Goal: Task Accomplishment & Management: Manage account settings

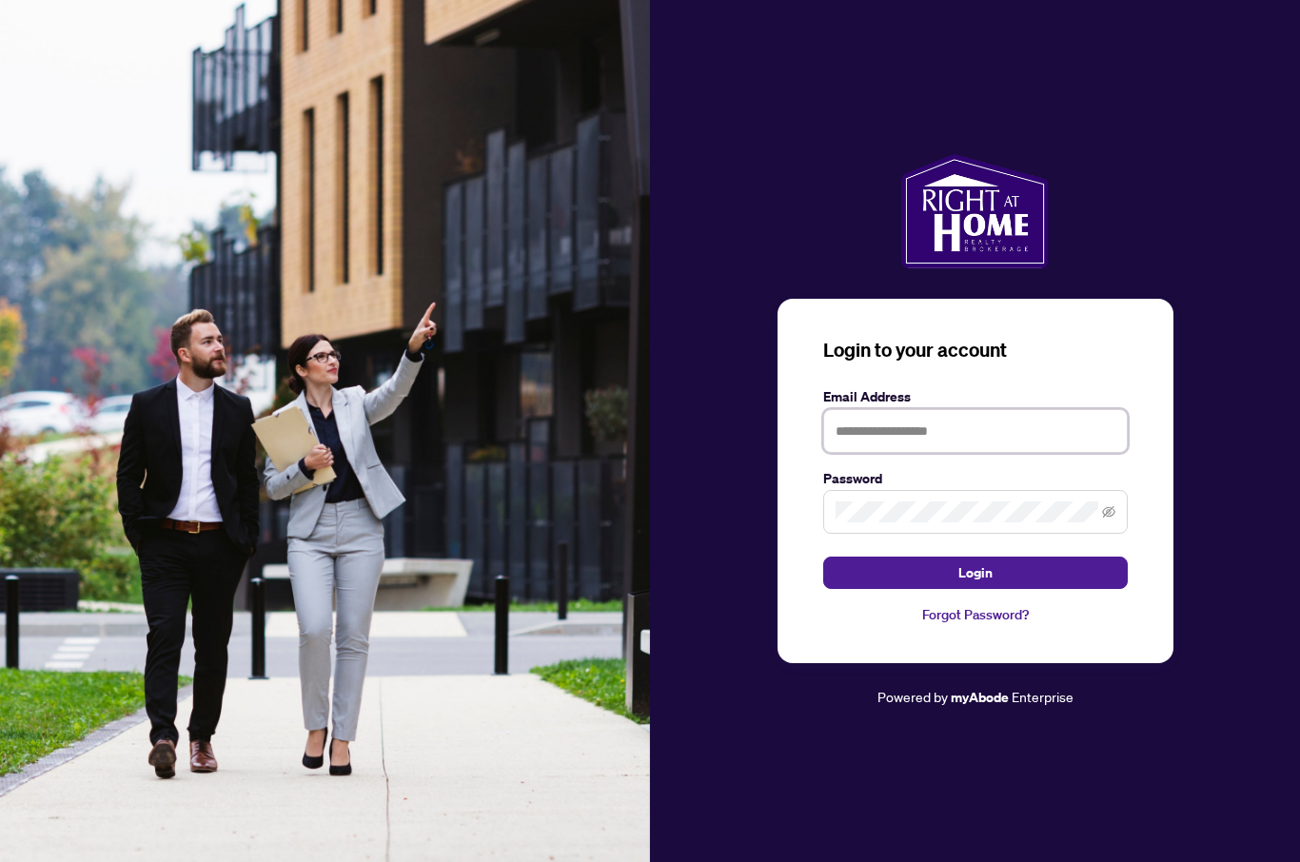
click at [994, 453] on input "text" at bounding box center [975, 431] width 304 height 44
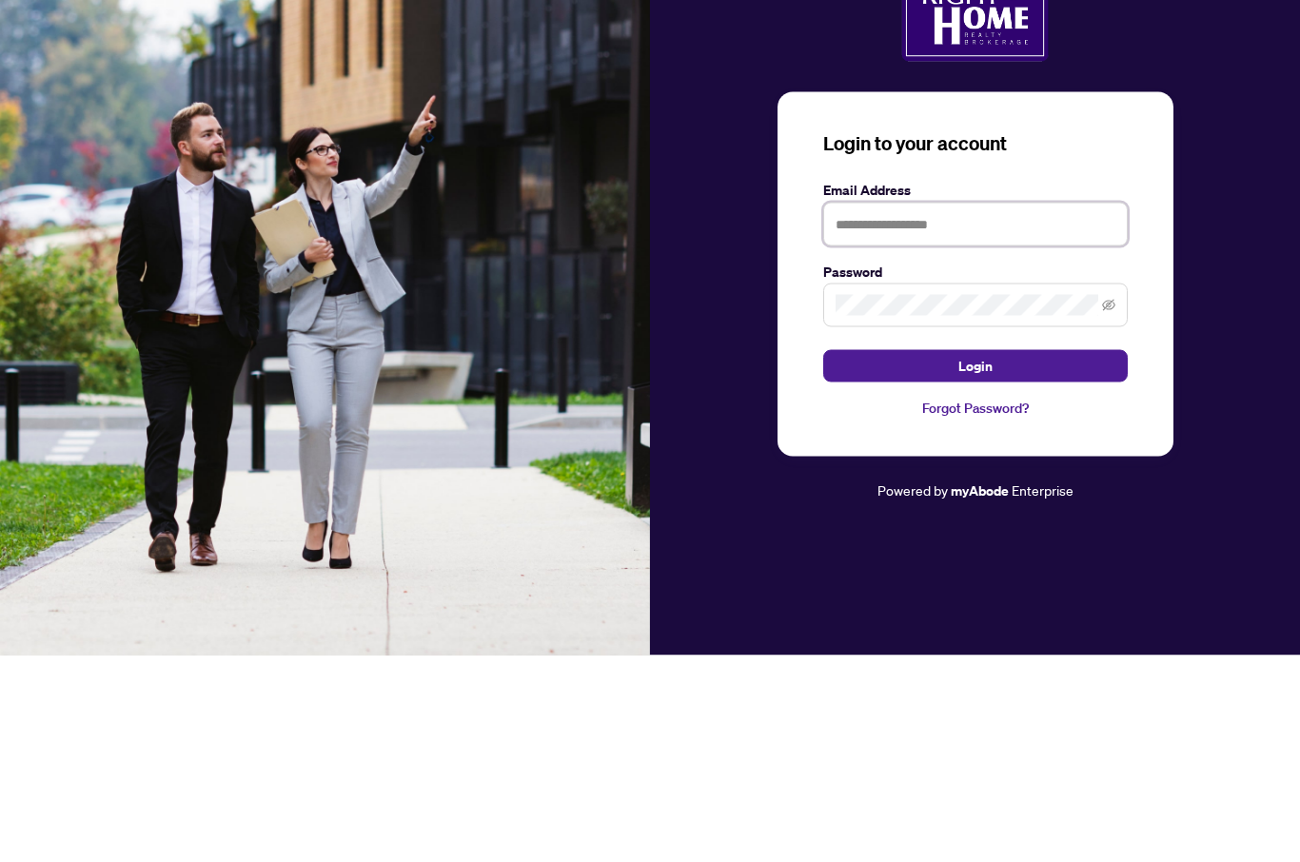
type input "**********"
click at [974, 557] on button "Login" at bounding box center [975, 573] width 304 height 32
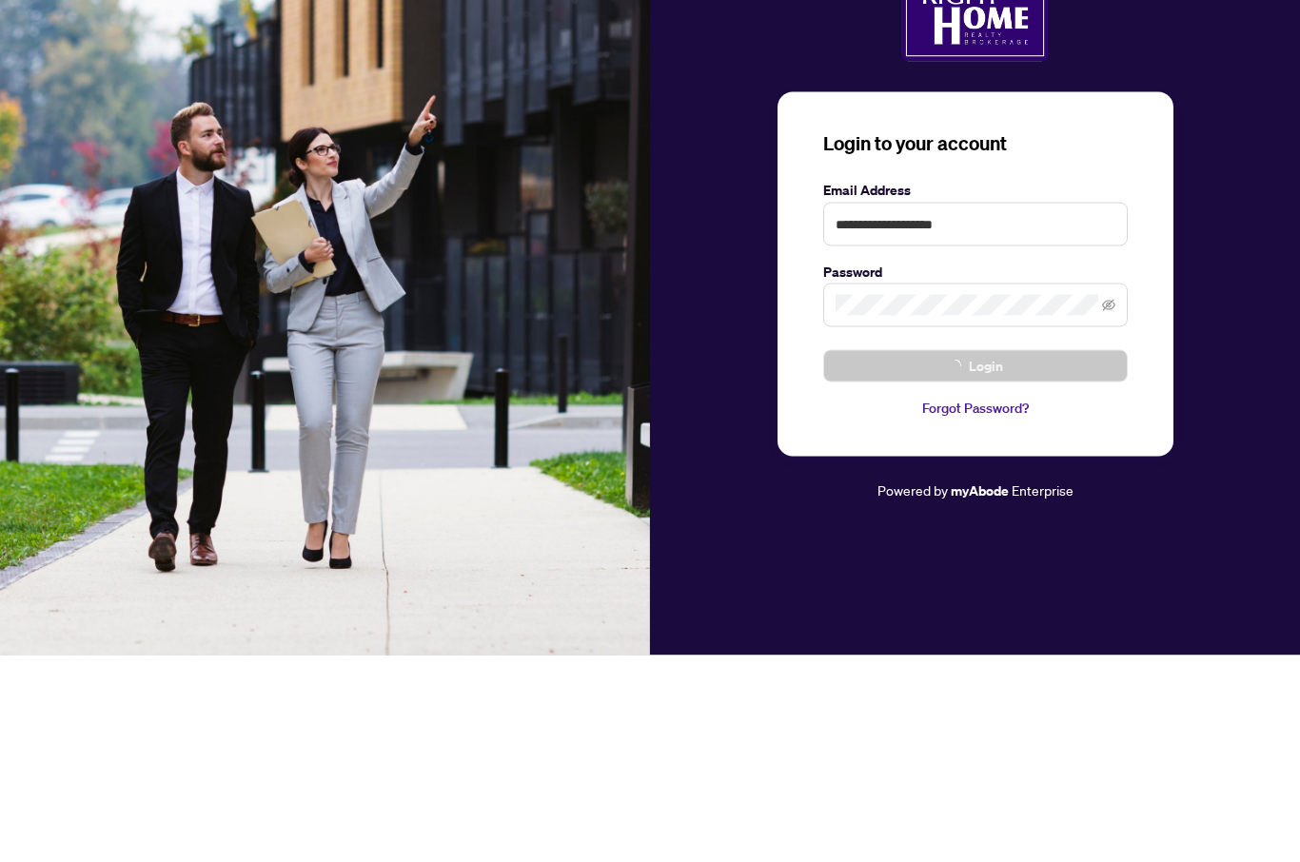
scroll to position [66, 0]
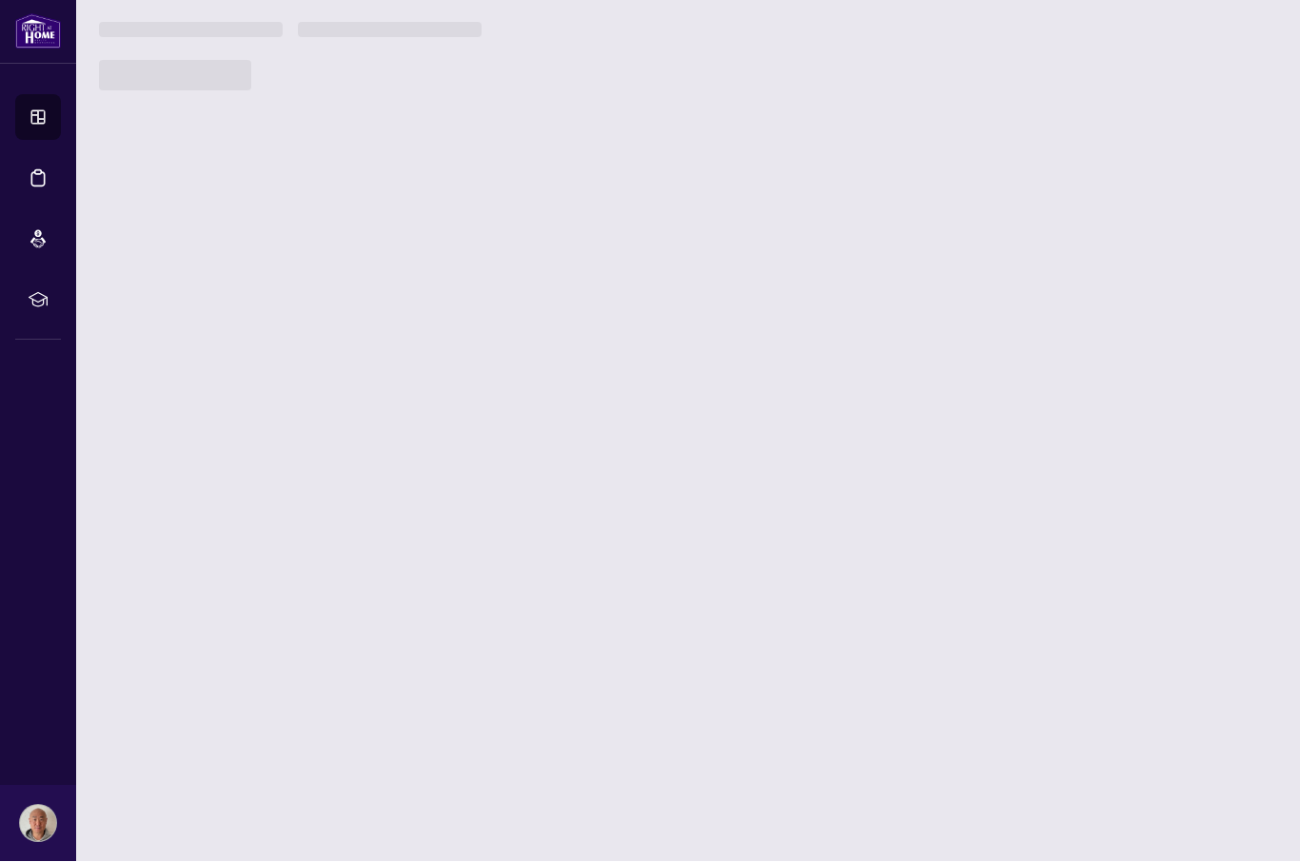
scroll to position [1, 0]
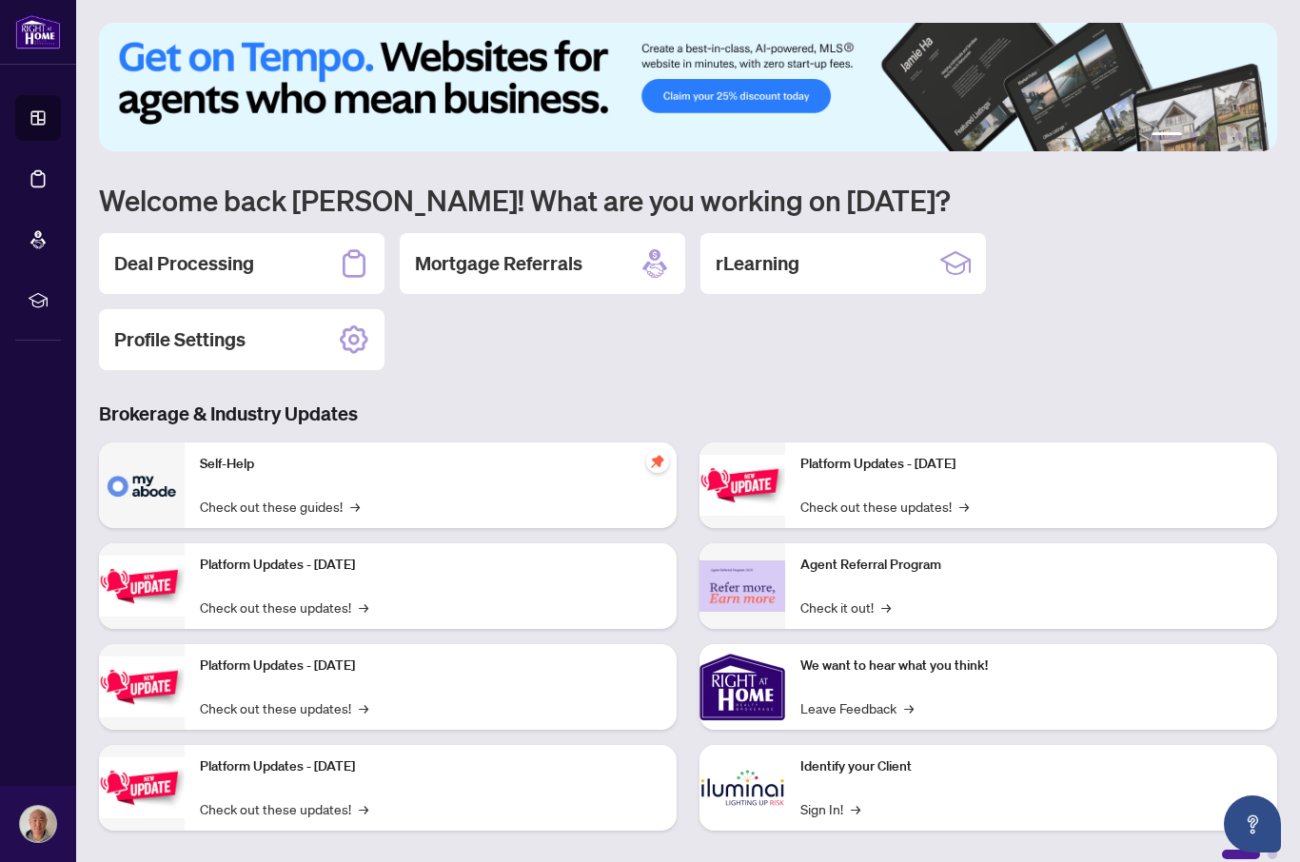
click at [249, 258] on h2 "Deal Processing" at bounding box center [184, 263] width 140 height 27
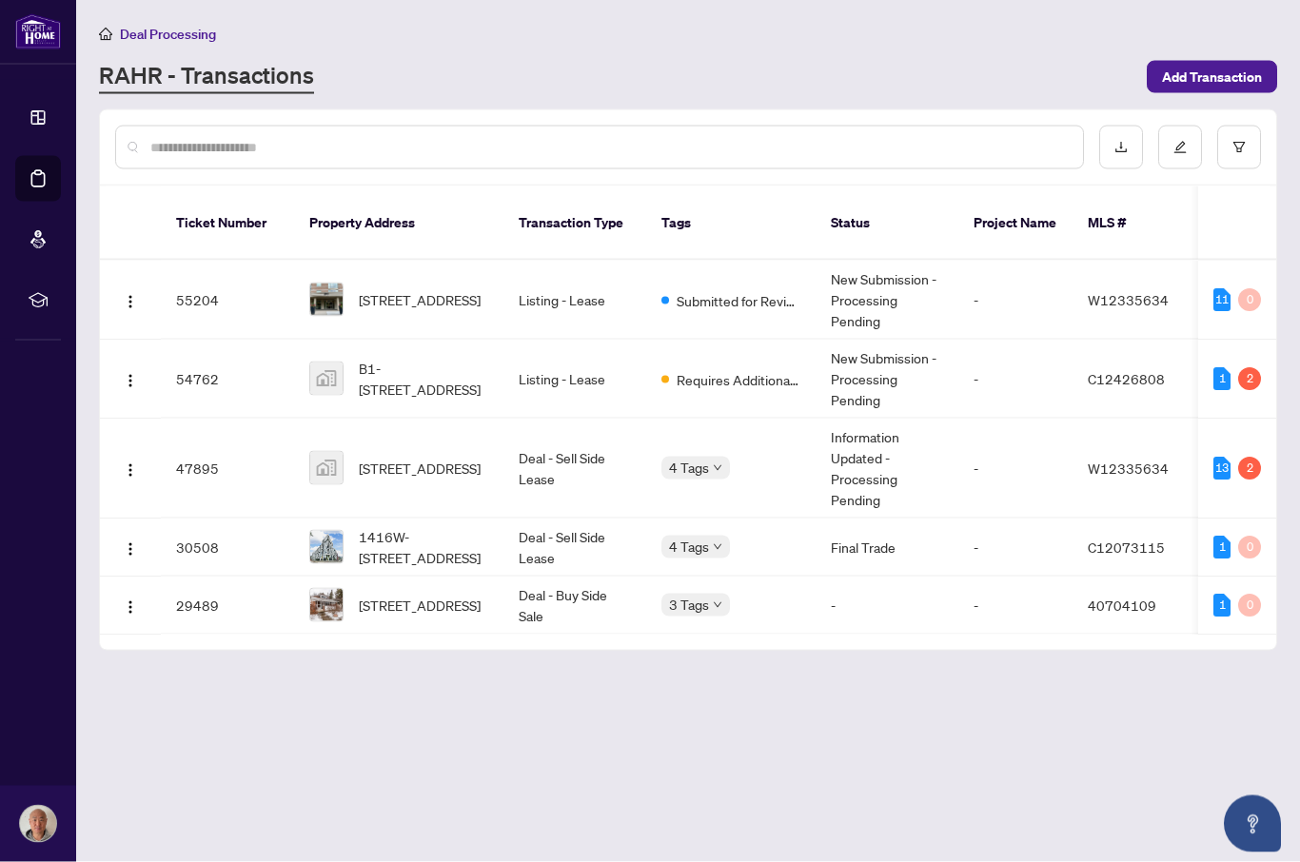
scroll to position [18, 0]
click at [130, 373] on img "button" at bounding box center [130, 380] width 15 height 15
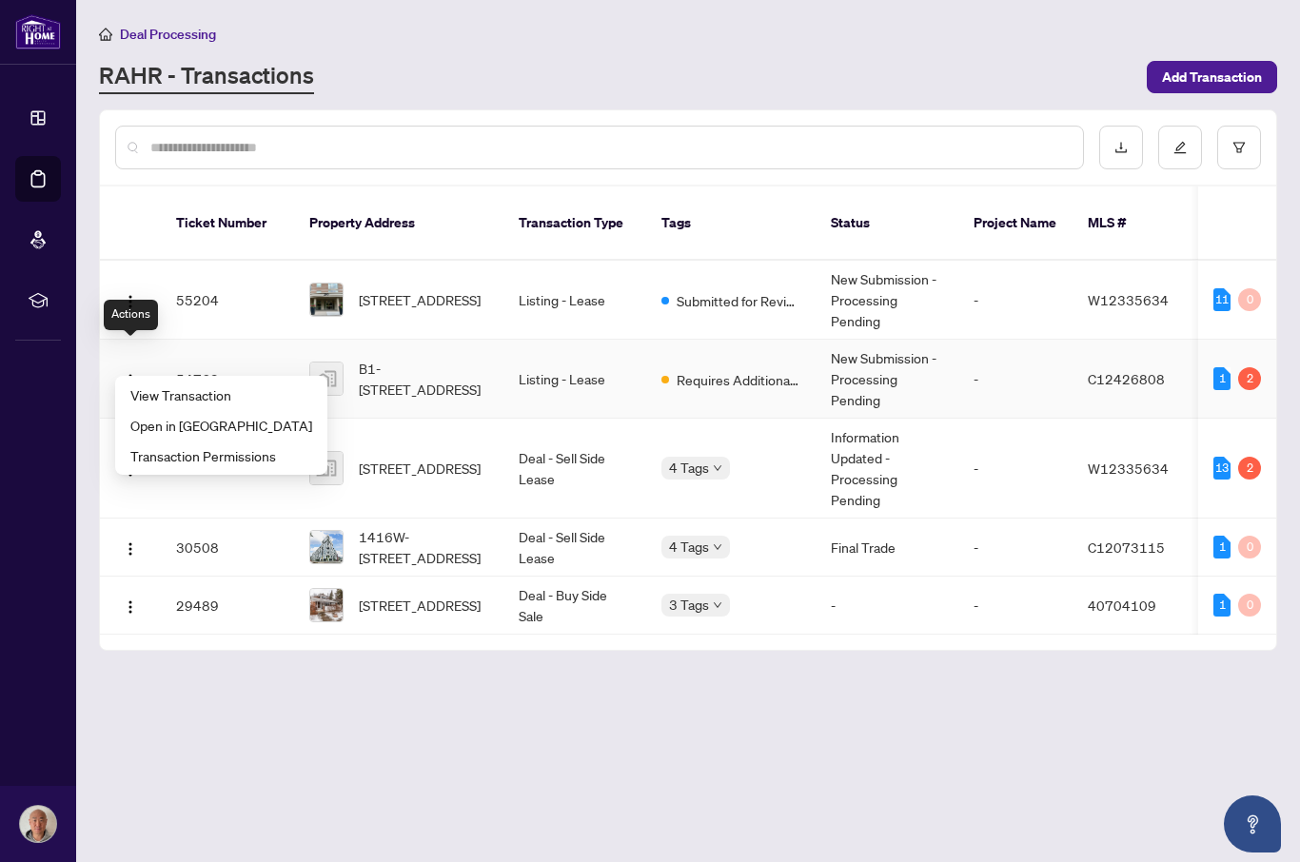
click at [225, 384] on span "View Transaction" at bounding box center [221, 394] width 182 height 21
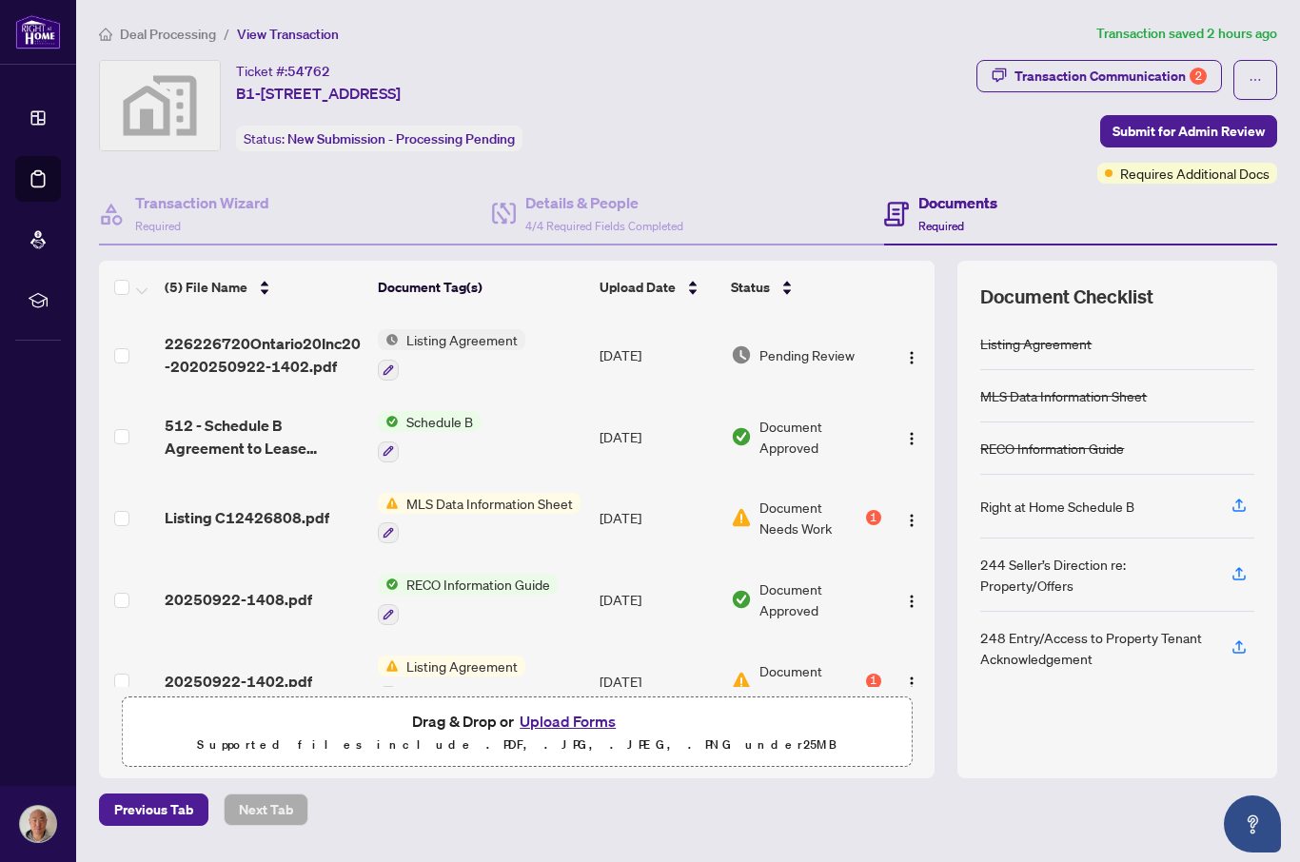
click at [994, 61] on div "Transaction Communication 2" at bounding box center [1110, 76] width 192 height 30
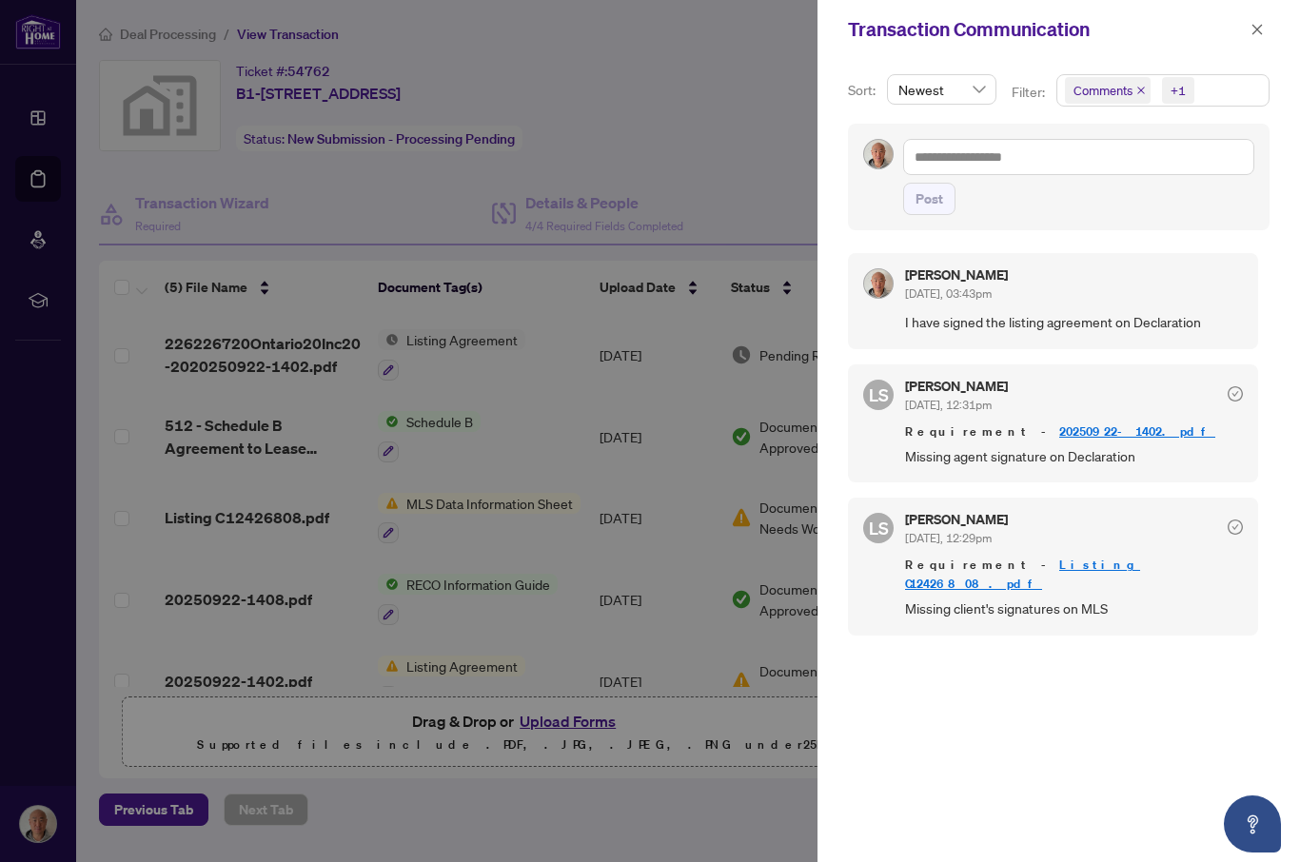
click at [994, 27] on icon "close" at bounding box center [1256, 29] width 13 height 13
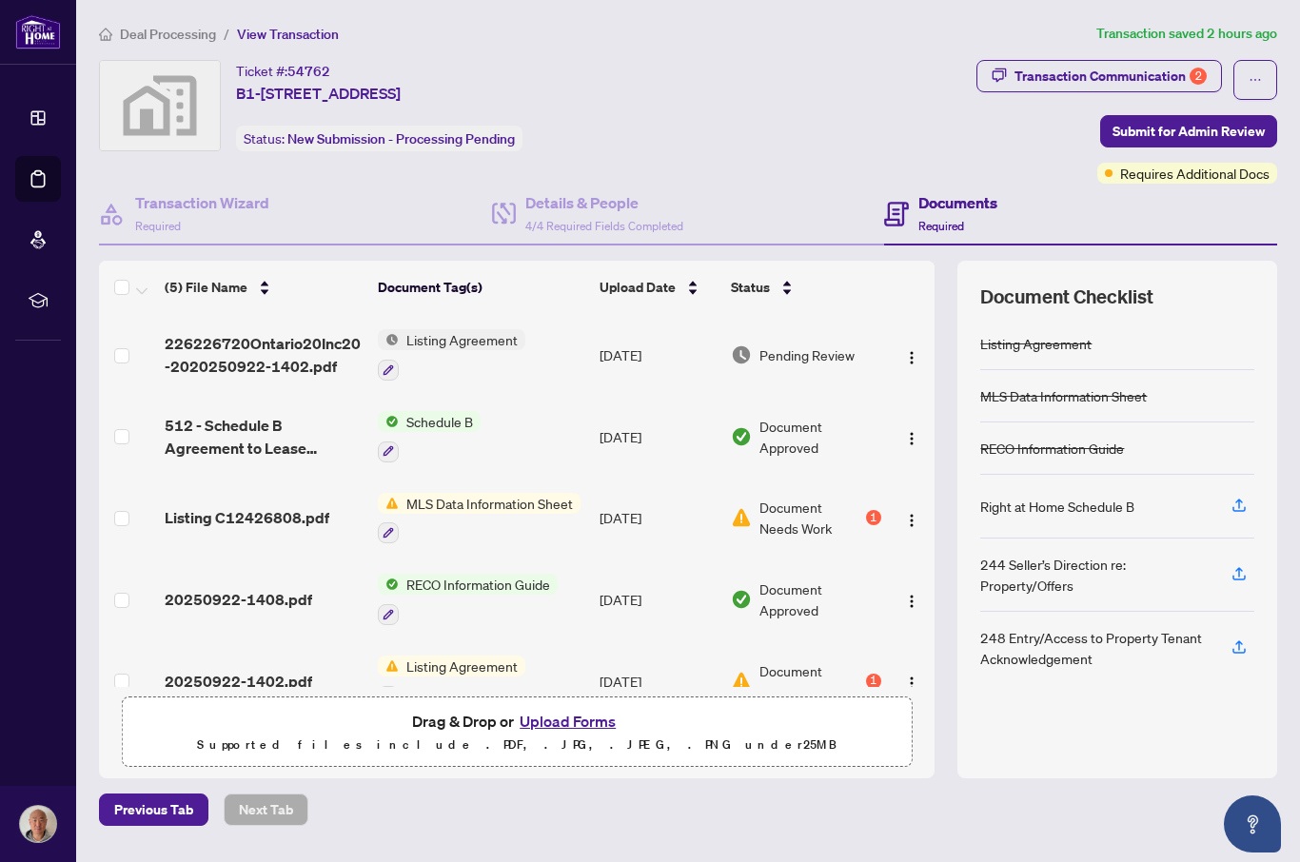
click at [255, 343] on span "226226720Ontario20Inc20-2020250922-1402.pdf" at bounding box center [264, 355] width 198 height 46
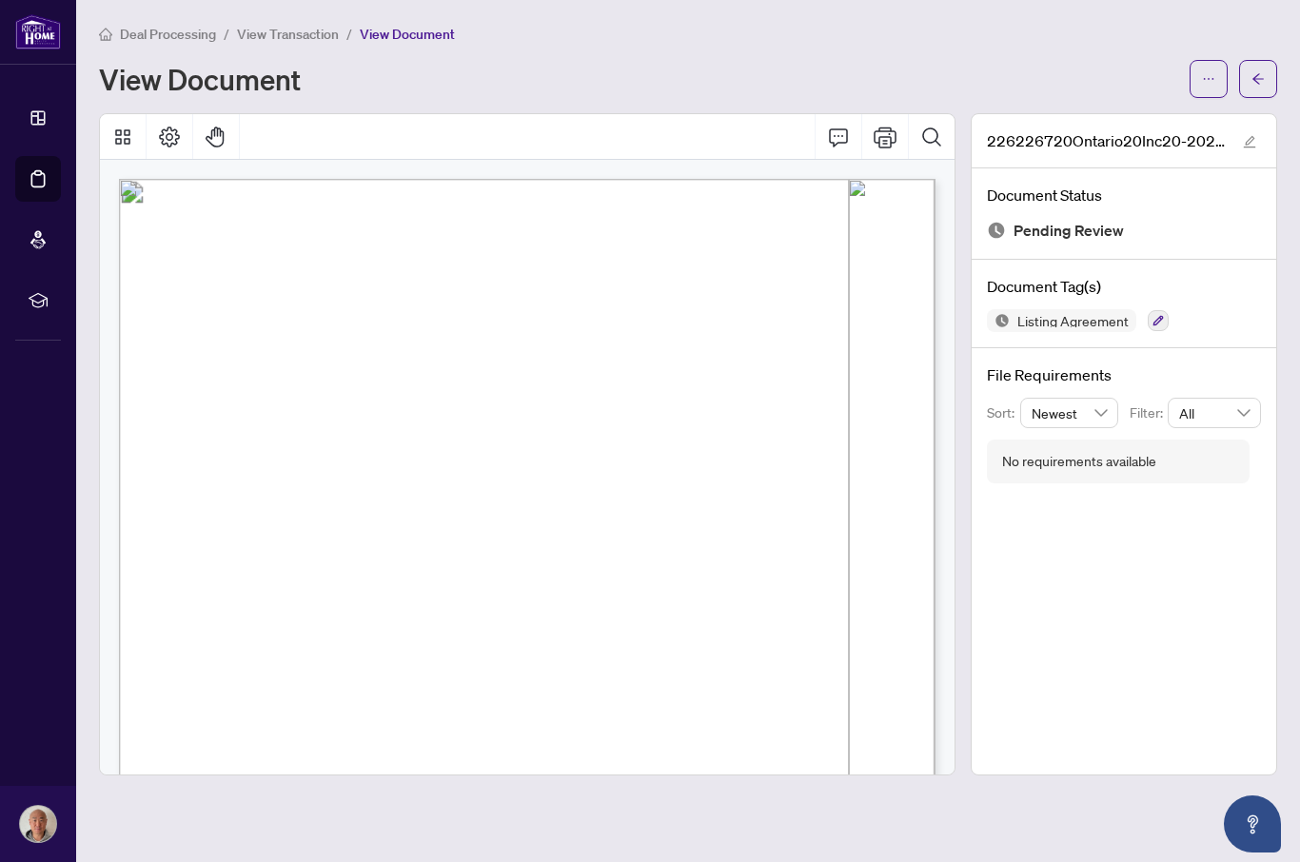
click at [745, 60] on div "View Document" at bounding box center [688, 79] width 1178 height 38
click at [994, 62] on button "button" at bounding box center [1258, 79] width 38 height 38
